Goal: Navigation & Orientation: Find specific page/section

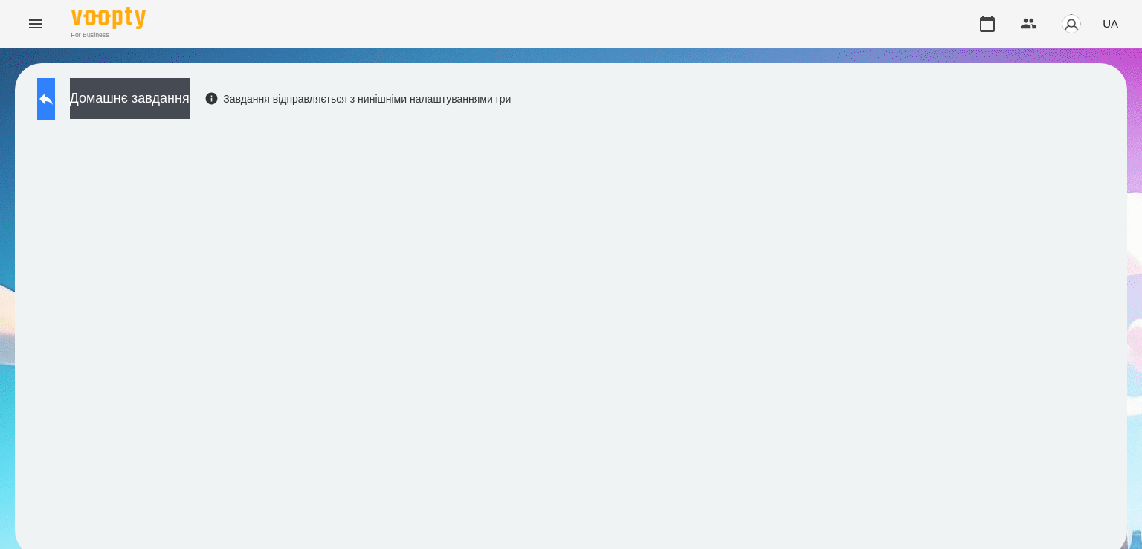
click at [42, 97] on button at bounding box center [46, 99] width 18 height 42
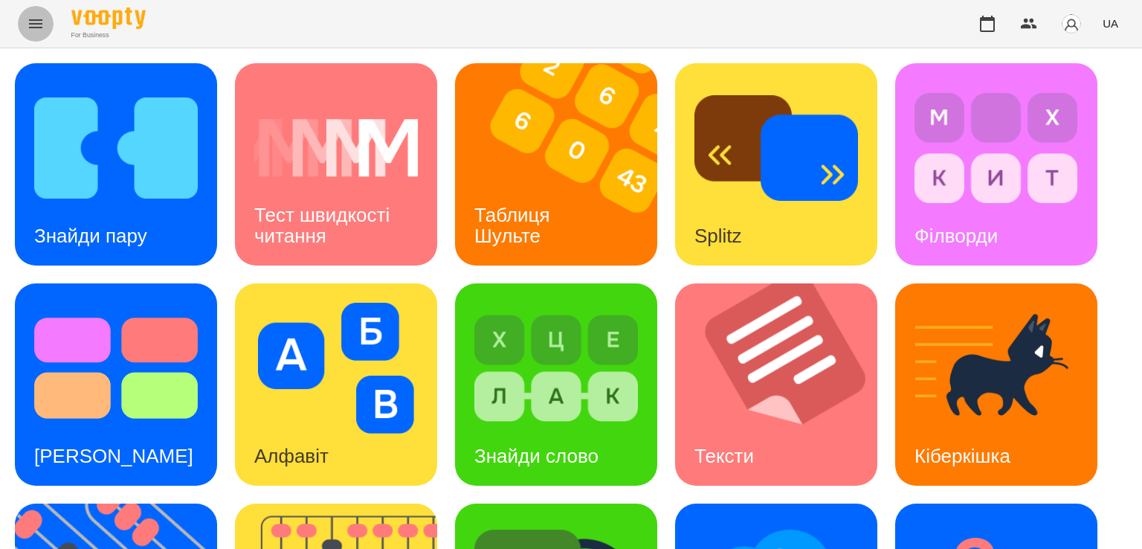
click at [36, 28] on icon "Menu" at bounding box center [35, 23] width 13 height 9
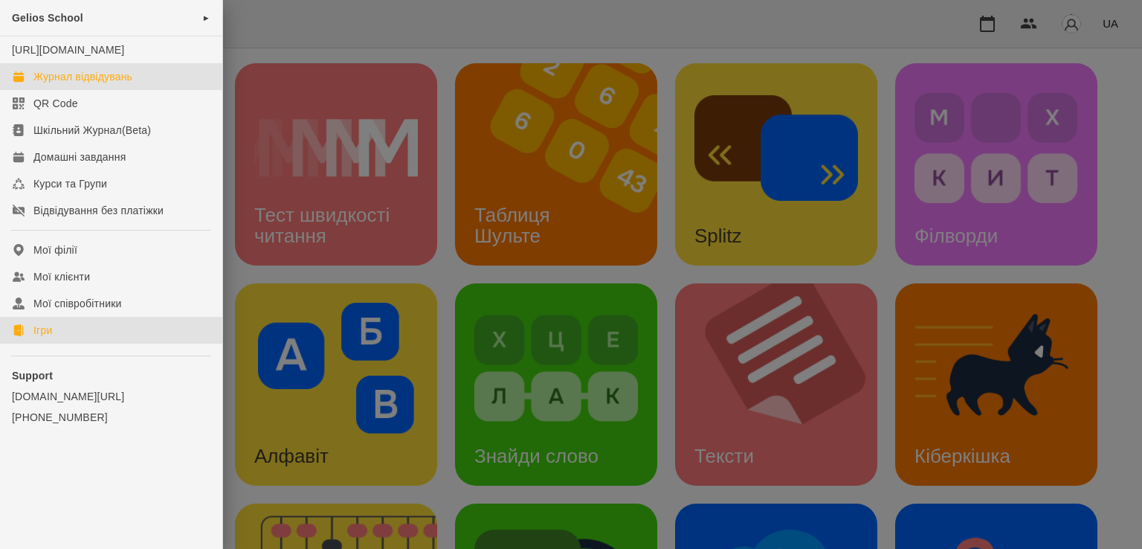
click at [72, 84] on div "Журнал відвідувань" at bounding box center [82, 76] width 99 height 15
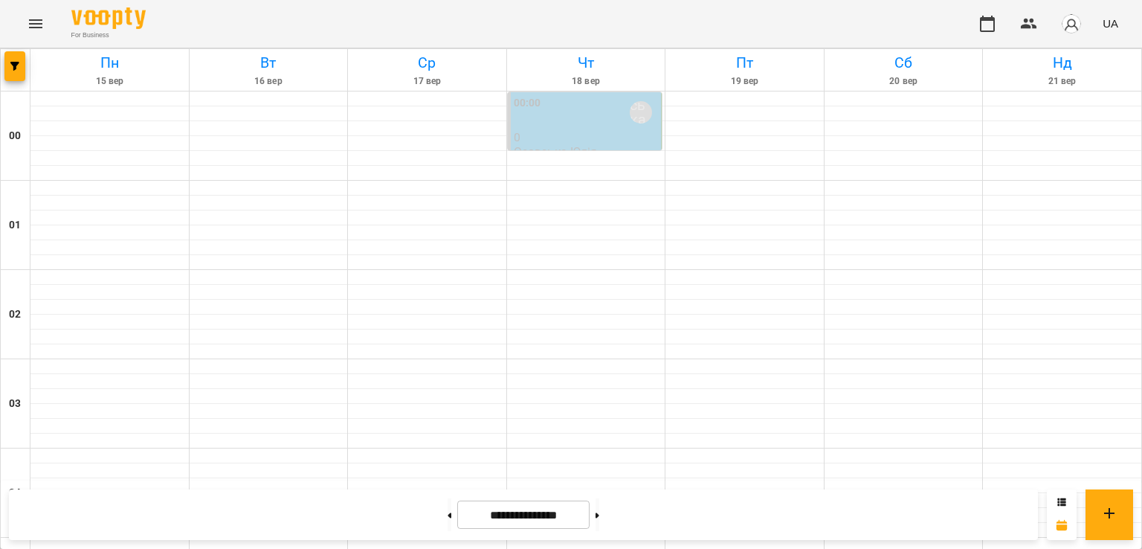
scroll to position [1751, 0]
drag, startPoint x: 1141, startPoint y: 488, endPoint x: 1141, endPoint y: 509, distance: 21.6
click at [1141, 509] on div "**********" at bounding box center [571, 514] width 1142 height 68
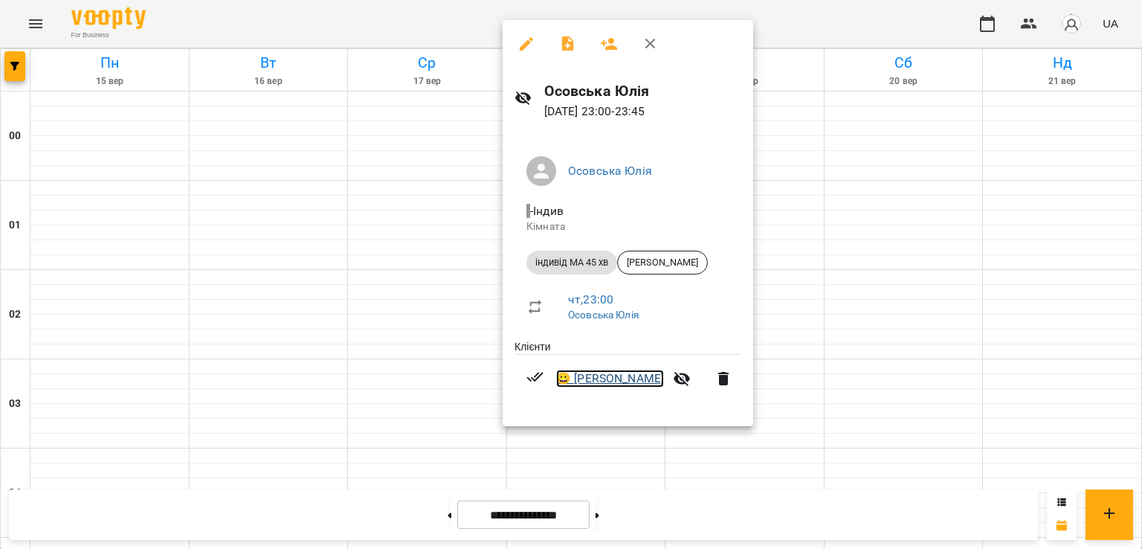
click at [600, 378] on link "😀 [PERSON_NAME]" at bounding box center [610, 378] width 108 height 18
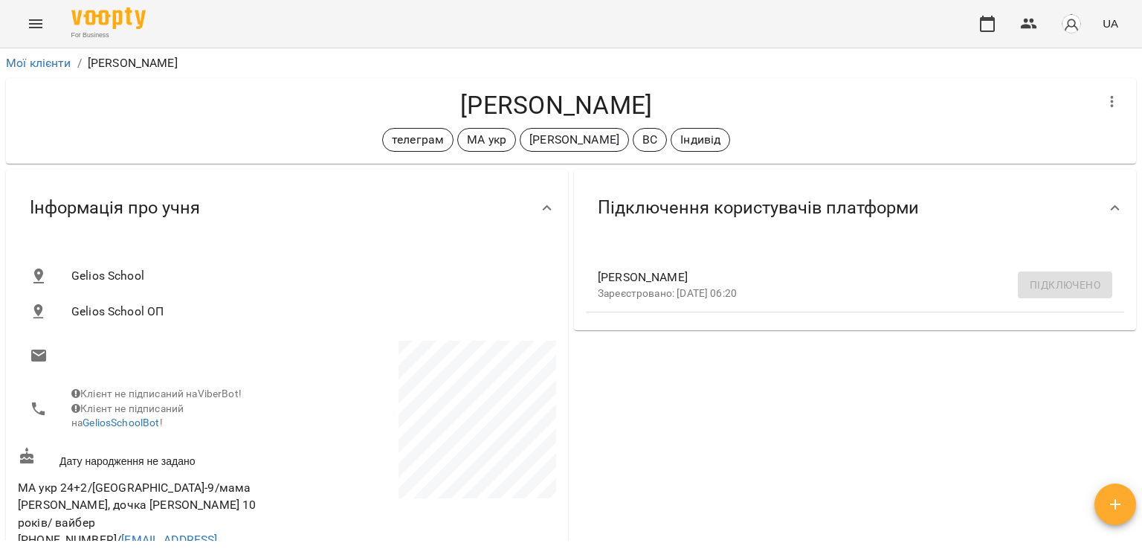
click at [158, 155] on div "[PERSON_NAME] телеграм МА укр [PERSON_NAME] ВС Індивід" at bounding box center [571, 120] width 1130 height 85
click at [252, 48] on div "**********" at bounding box center [571, 322] width 1142 height 549
click at [47, 14] on button "Menu" at bounding box center [36, 24] width 36 height 36
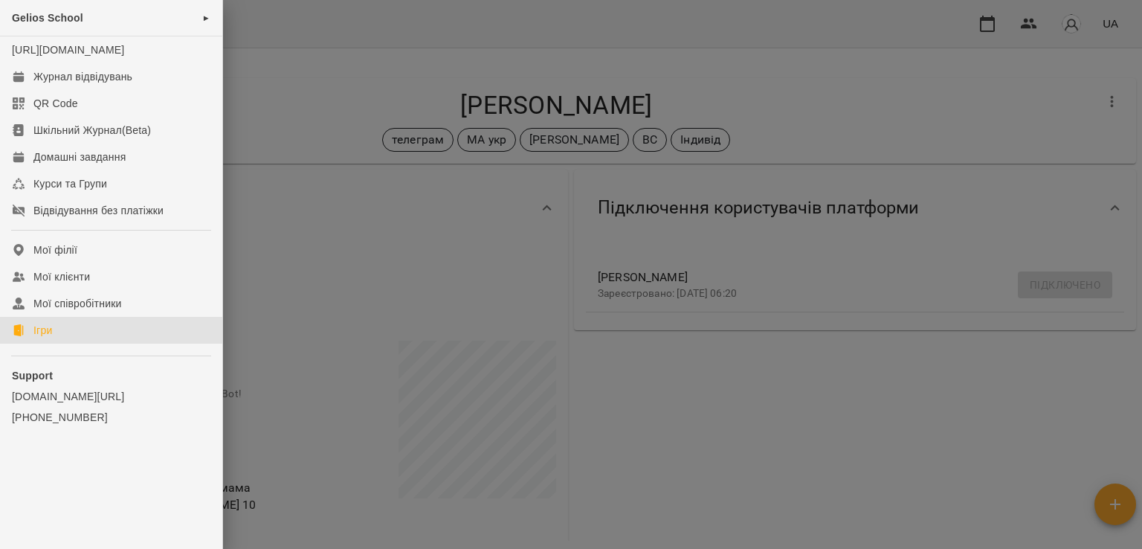
click at [36, 338] on div "Ігри" at bounding box center [42, 330] width 19 height 15
